Goal: Answer question/provide support: Answer question/provide support

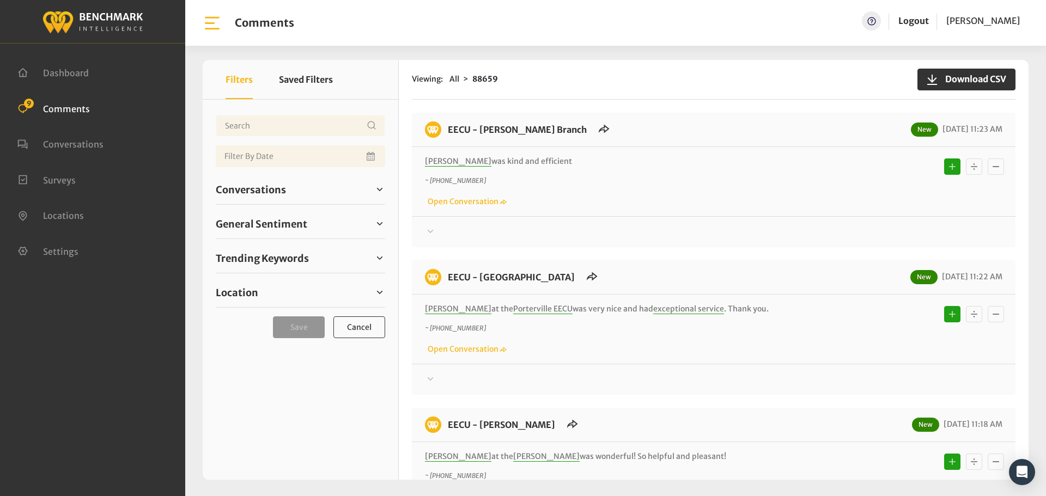
scroll to position [740, 0]
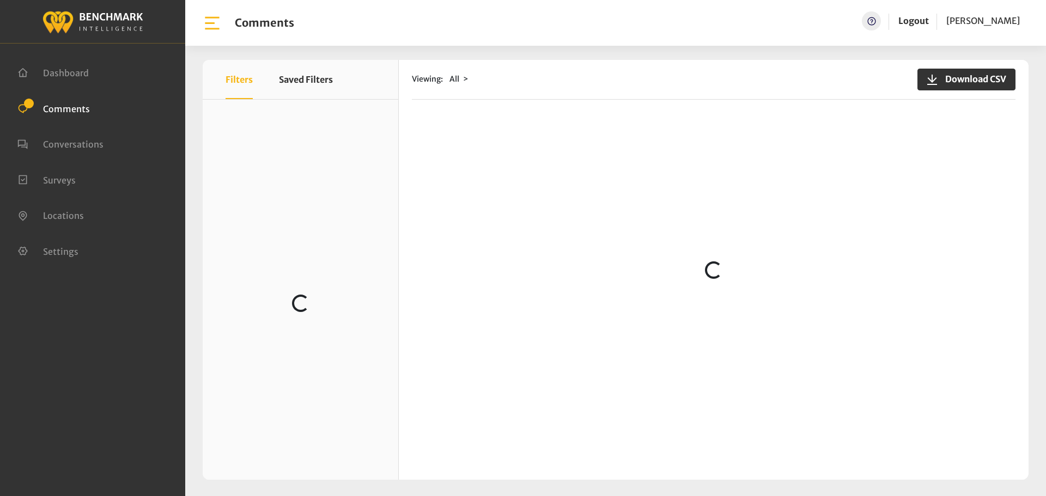
scroll to position [1785, 0]
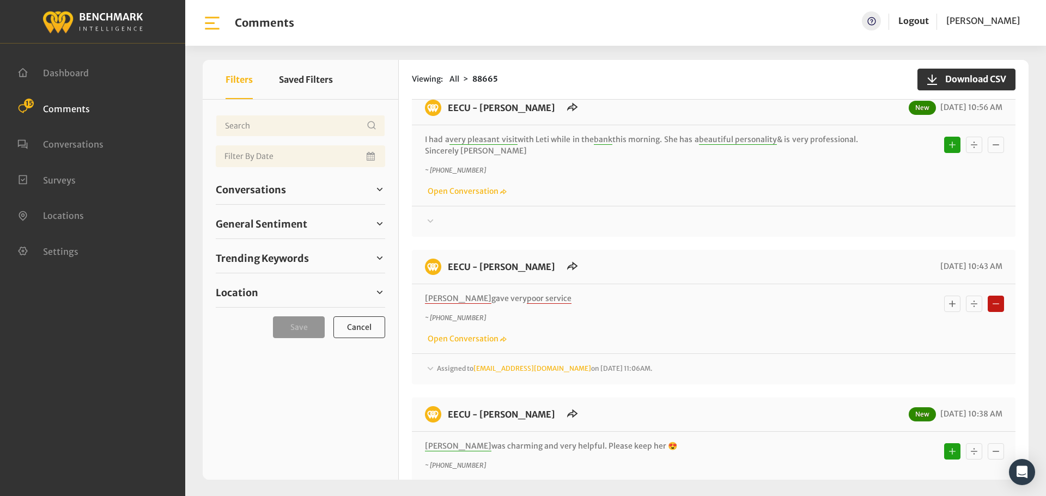
scroll to position [1731, 0]
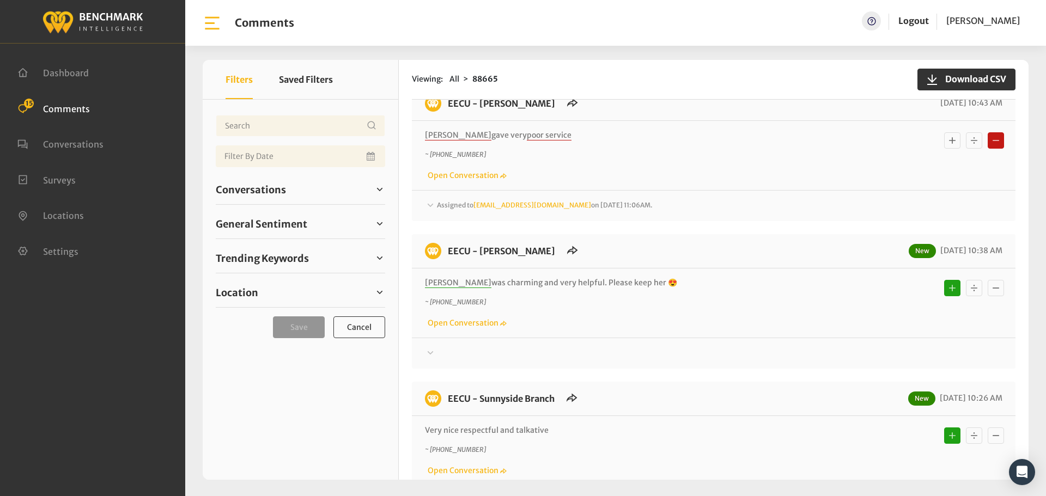
click at [441, 201] on span "Assigned to [EMAIL_ADDRESS][DOMAIN_NAME] on [DATE] 11:06AM." at bounding box center [545, 205] width 216 height 8
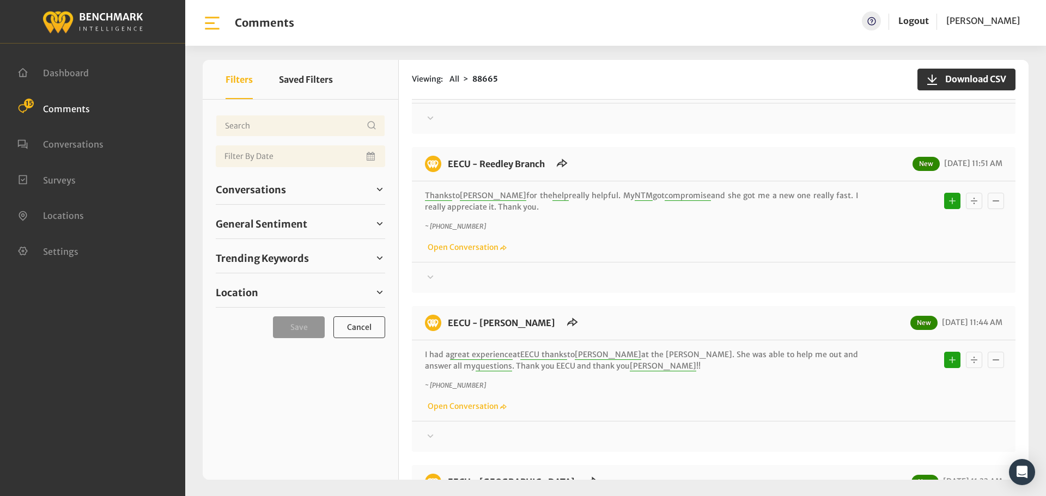
scroll to position [599, 0]
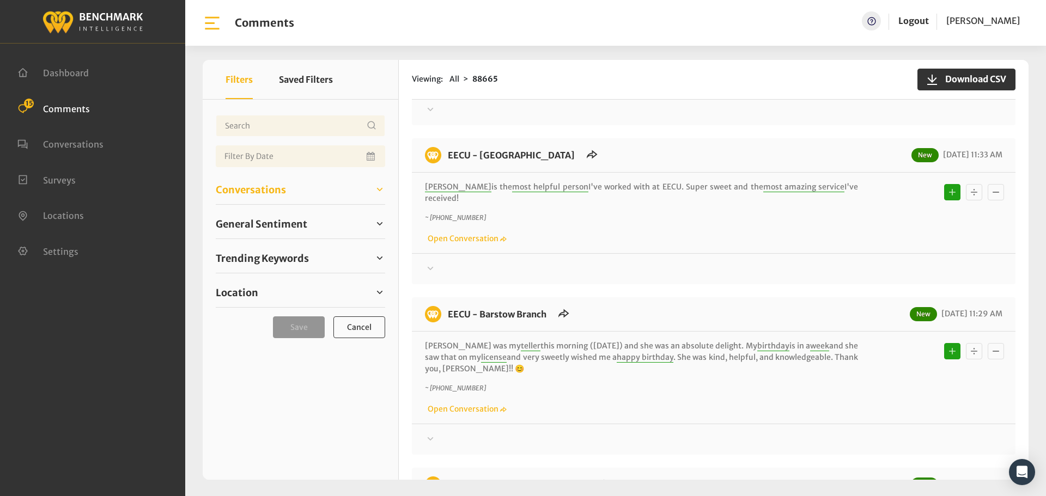
click at [268, 190] on span "Conversations" at bounding box center [251, 190] width 70 height 15
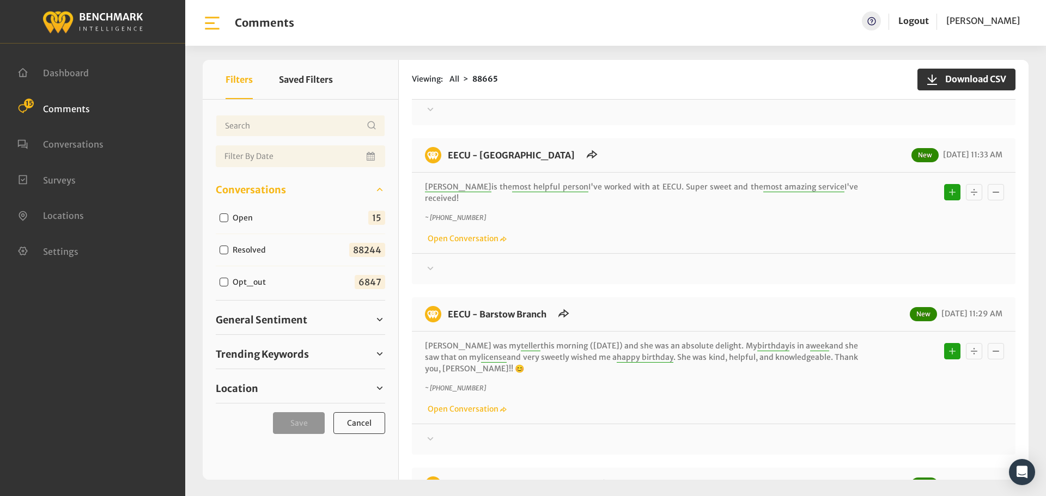
click at [220, 220] on input "Open" at bounding box center [224, 218] width 9 height 9
checkbox input "true"
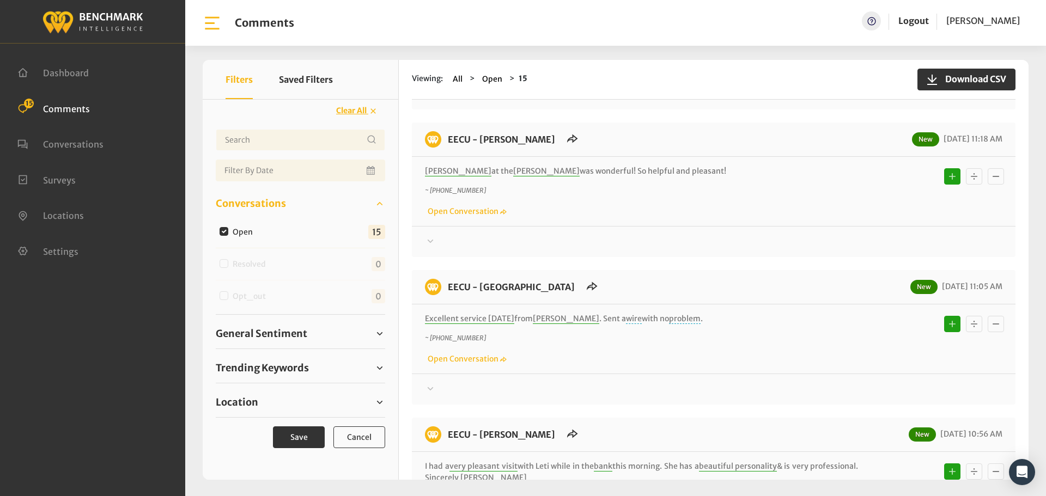
scroll to position [1676, 0]
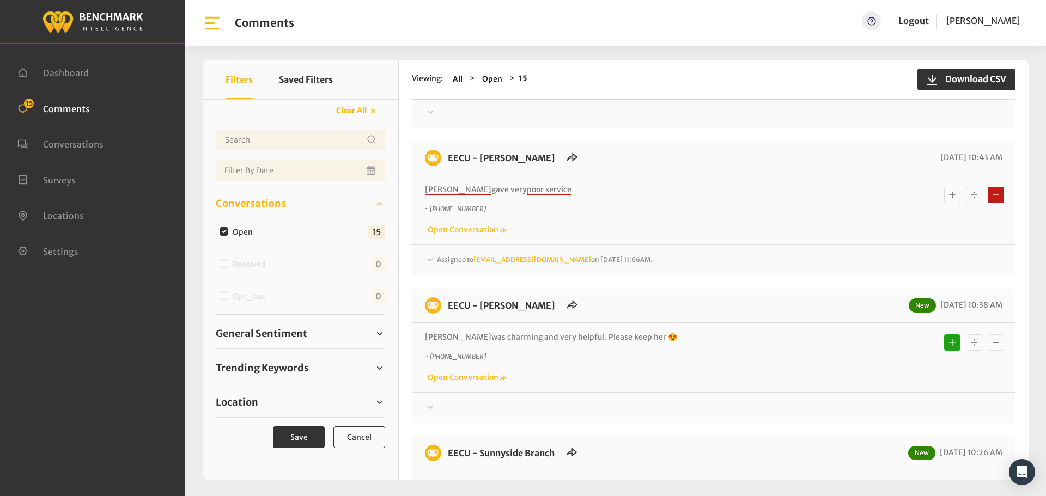
click at [438, 254] on div "Assigned to Heatherm@myeecu.org on September 19, 2025 11:06AM." at bounding box center [714, 260] width 578 height 13
